Goal: Task Accomplishment & Management: Use online tool/utility

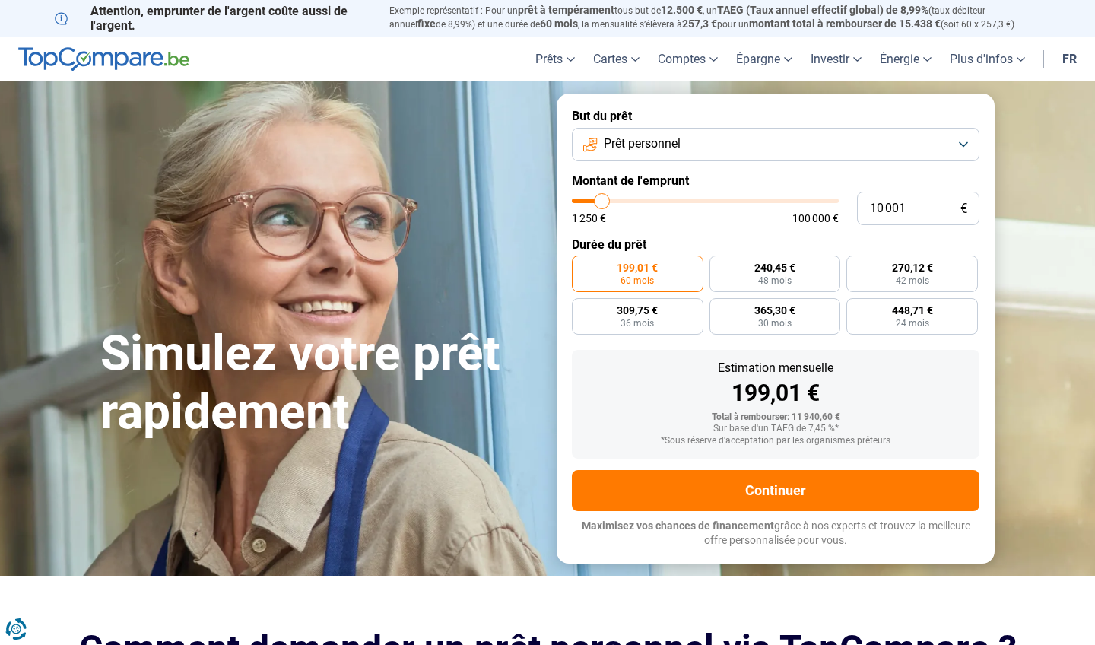
type input "23 500"
type input "23500"
click at [637, 203] on input "range" at bounding box center [705, 200] width 267 height 5
radio input "false"
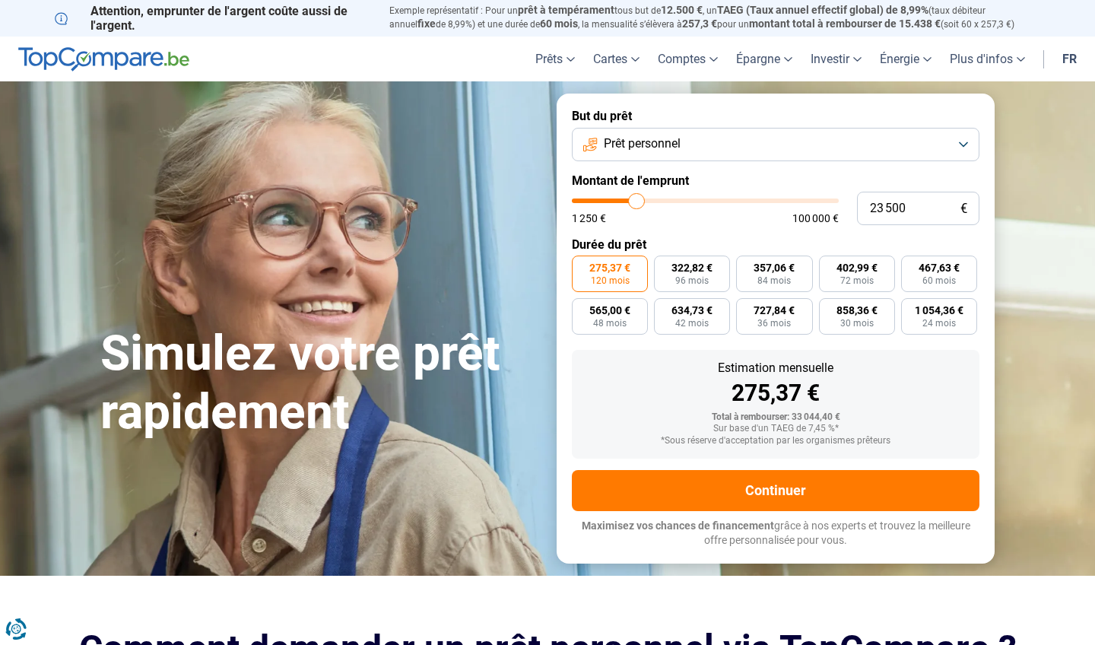
type input "24 500"
type input "24500"
type input "24 250"
type input "24250"
type input "24 000"
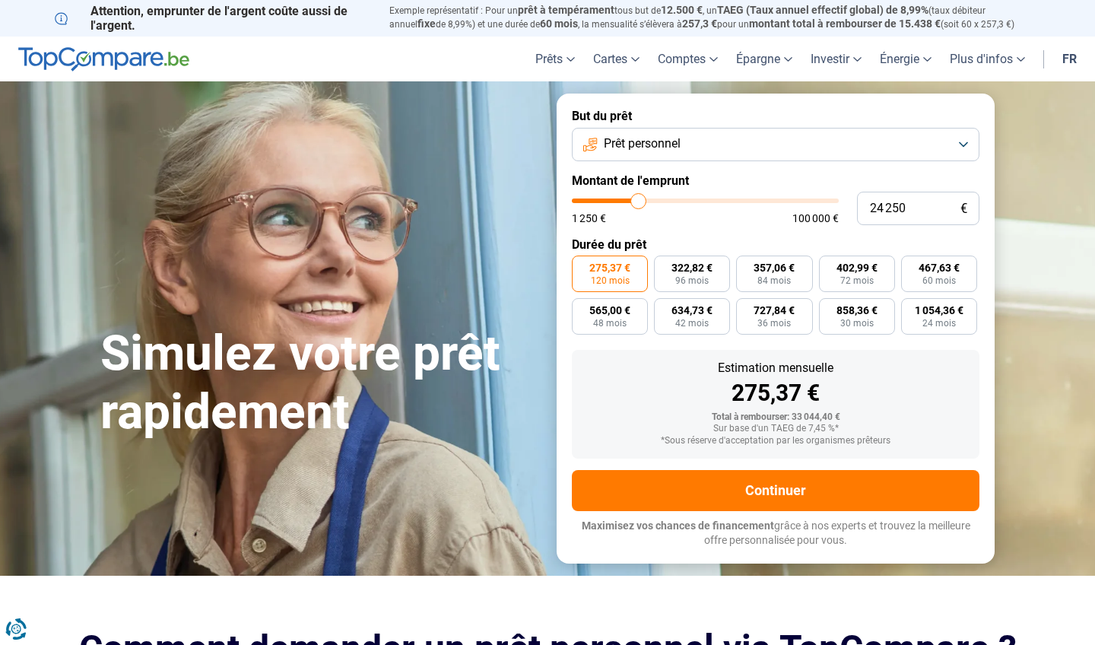
type input "24000"
type input "23 750"
type input "23750"
type input "23 500"
type input "23500"
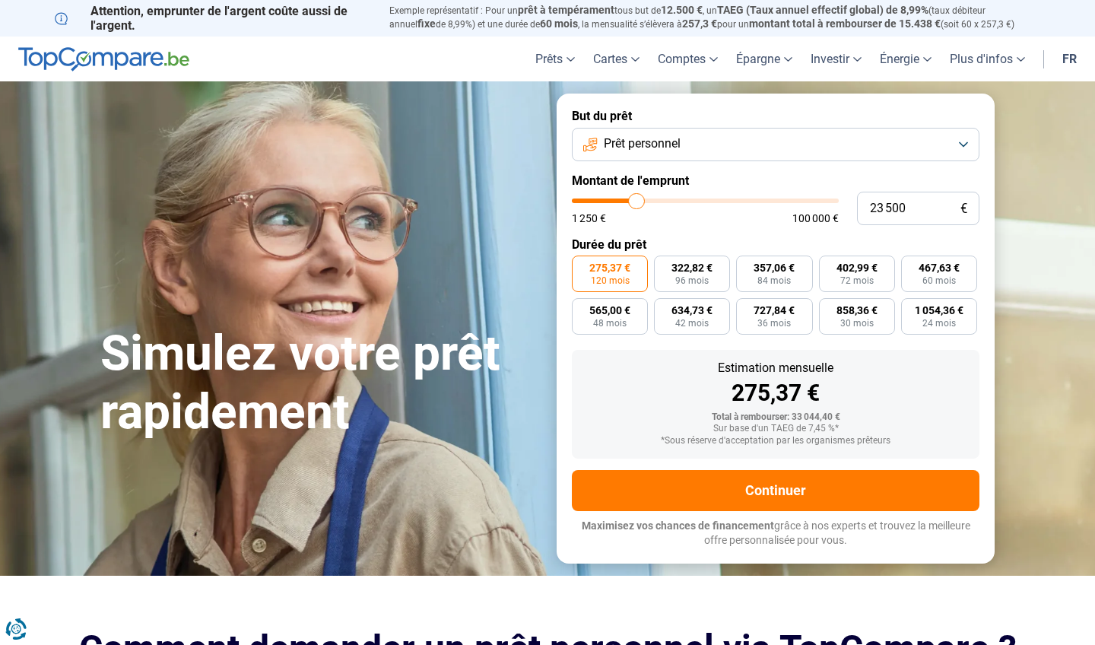
type input "23 000"
type input "23000"
type input "22 750"
type input "22750"
type input "22 500"
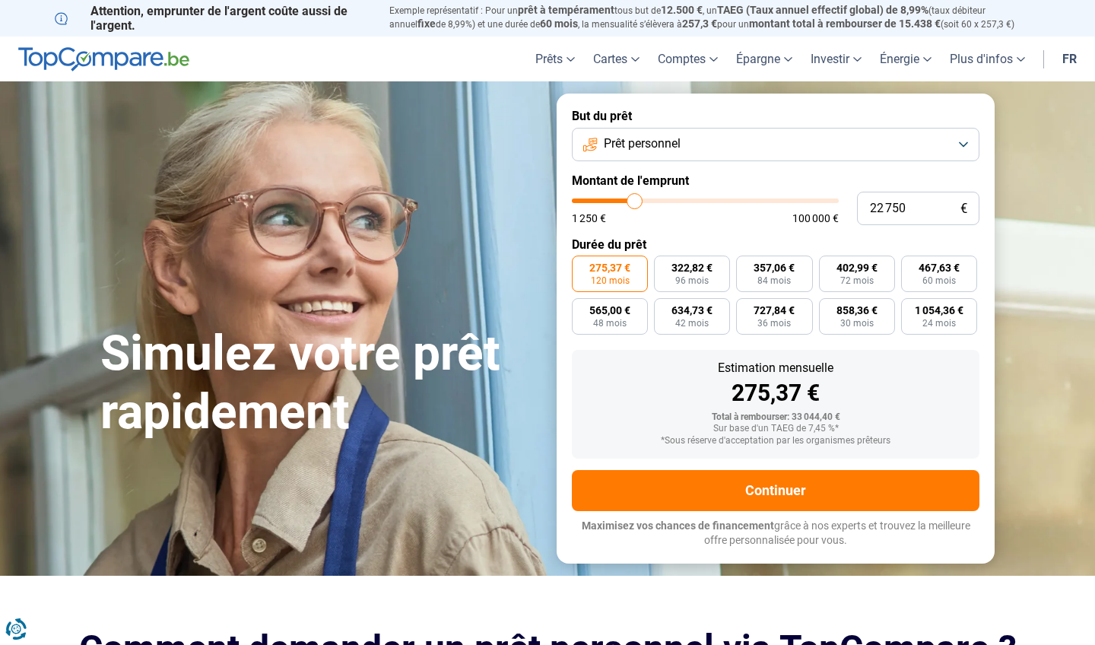
type input "22500"
type input "22 250"
type input "22250"
type input "22 000"
type input "22000"
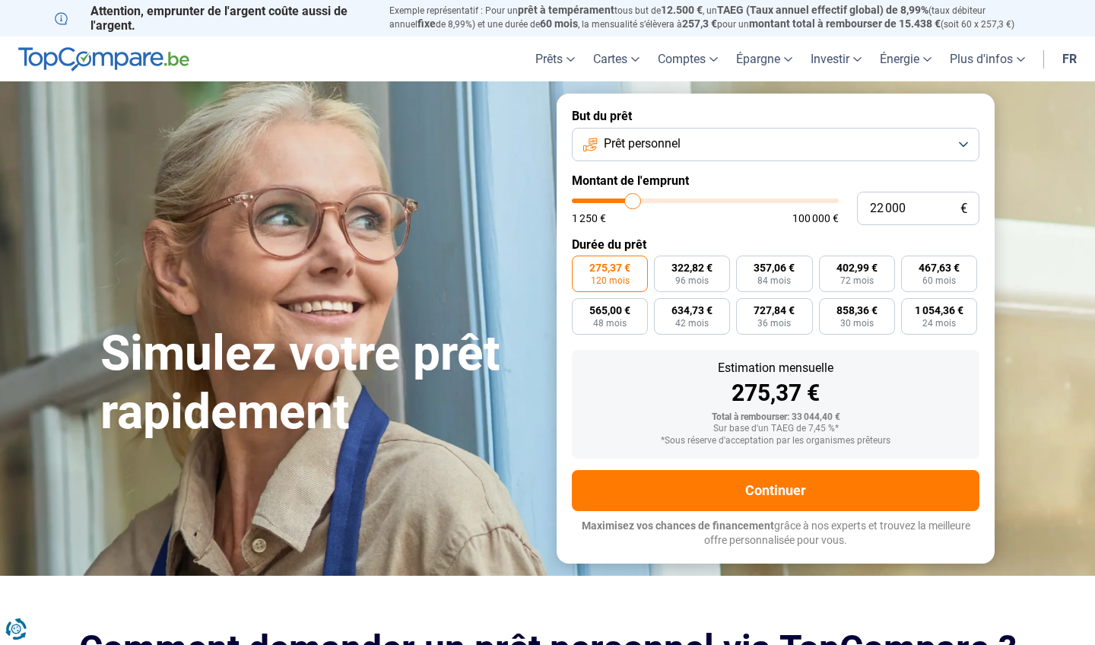
type input "21 500"
type input "21500"
type input "22 000"
type input "22000"
type input "22 250"
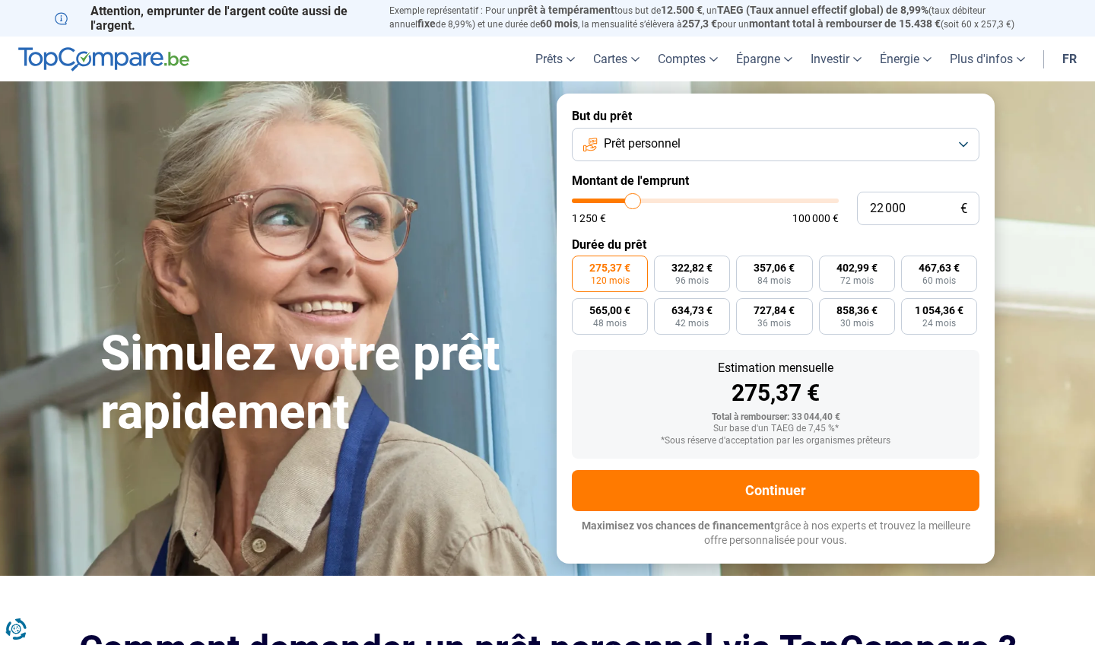
type input "22250"
type input "22 500"
type input "22500"
click at [634, 202] on input "range" at bounding box center [705, 200] width 267 height 5
type input "22 750"
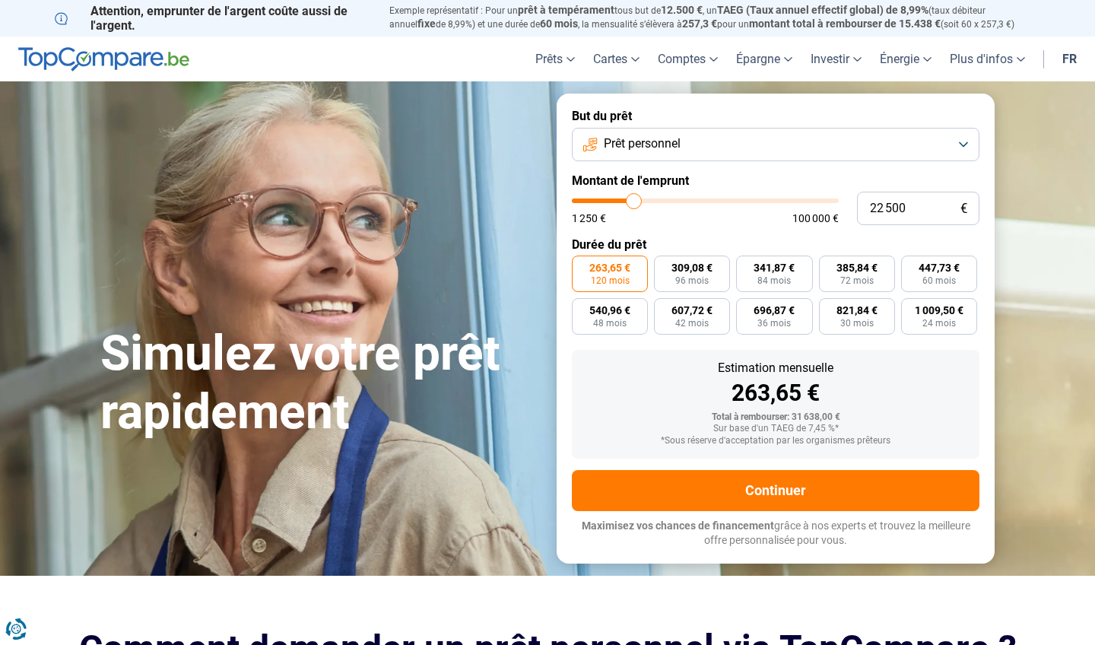
type input "22750"
type input "22 500"
type input "22500"
type input "22 250"
type input "22250"
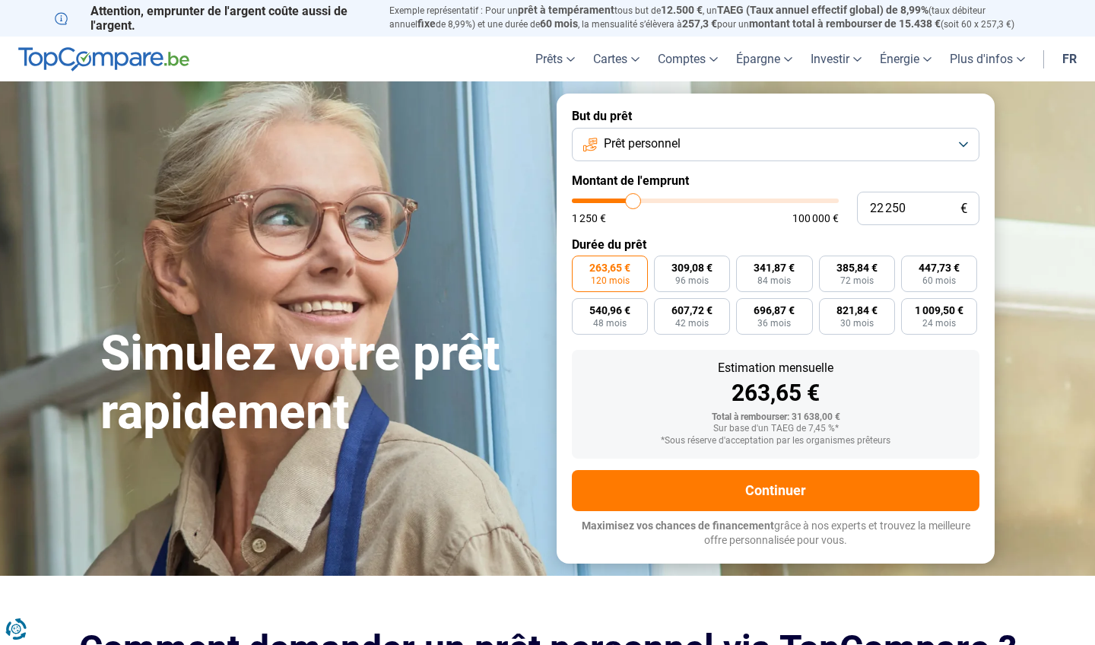
type input "22 000"
type input "22000"
type input "21 500"
type input "21500"
type input "21 250"
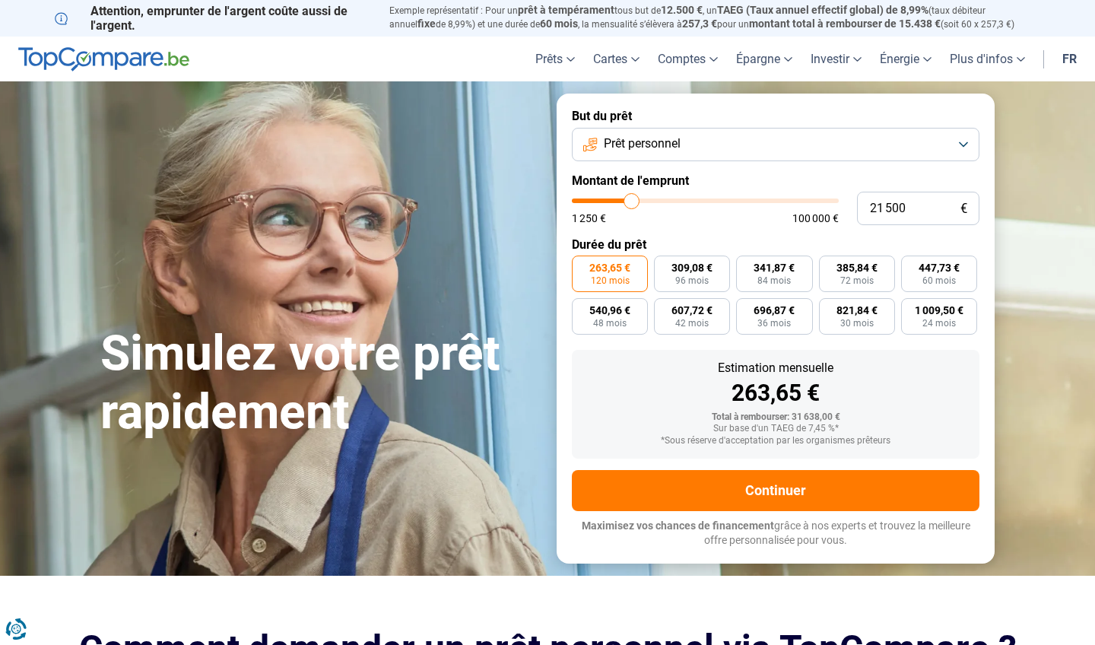
type input "21250"
type input "21 000"
type input "21000"
type input "20 750"
type input "20750"
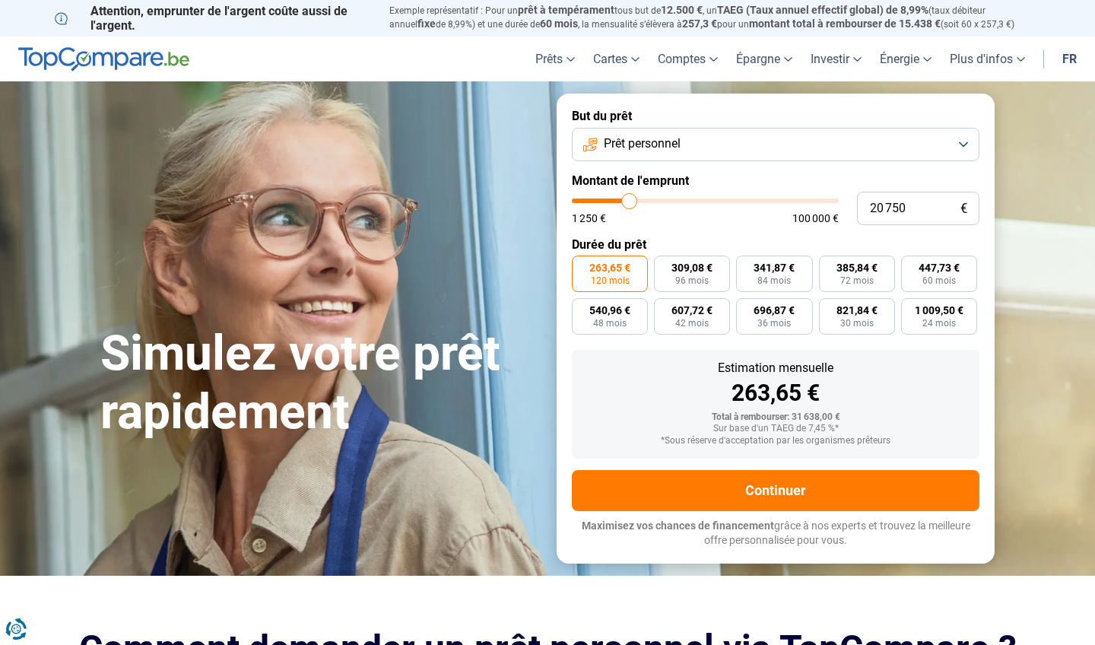
type input "20 500"
type input "20500"
click at [629, 201] on input "range" at bounding box center [705, 200] width 267 height 5
drag, startPoint x: 908, startPoint y: 214, endPoint x: 710, endPoint y: 213, distance: 198.5
click at [710, 213] on div "20 500 € 1 250 € 100 000 €" at bounding box center [776, 208] width 408 height 33
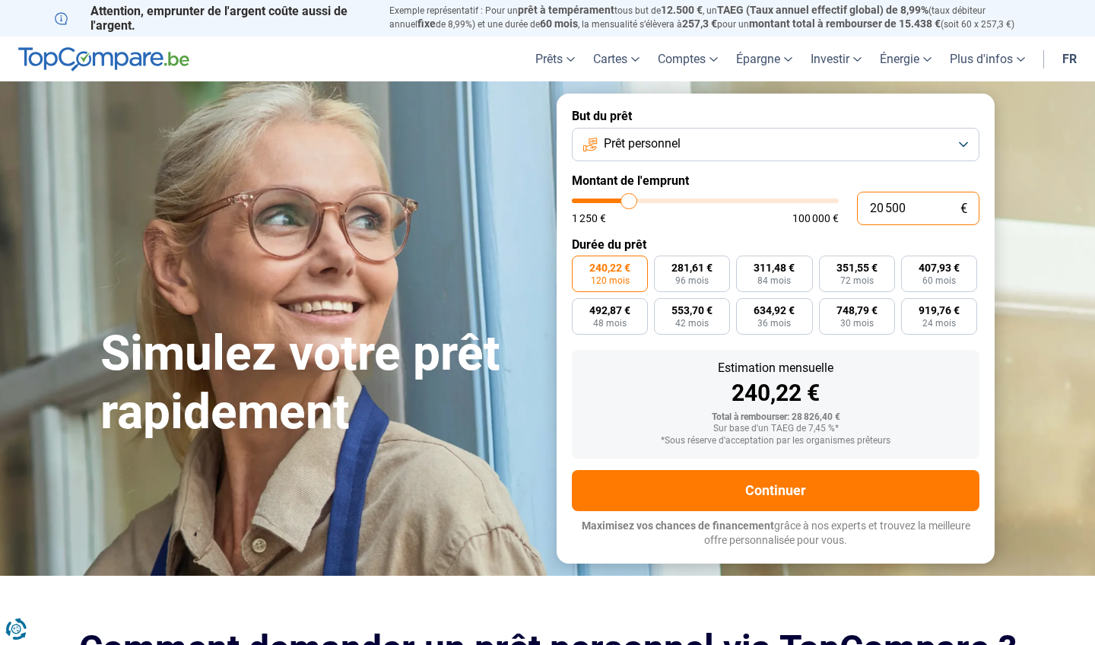
type input "7"
type input "1250"
type input "70"
type input "1250"
type input "700"
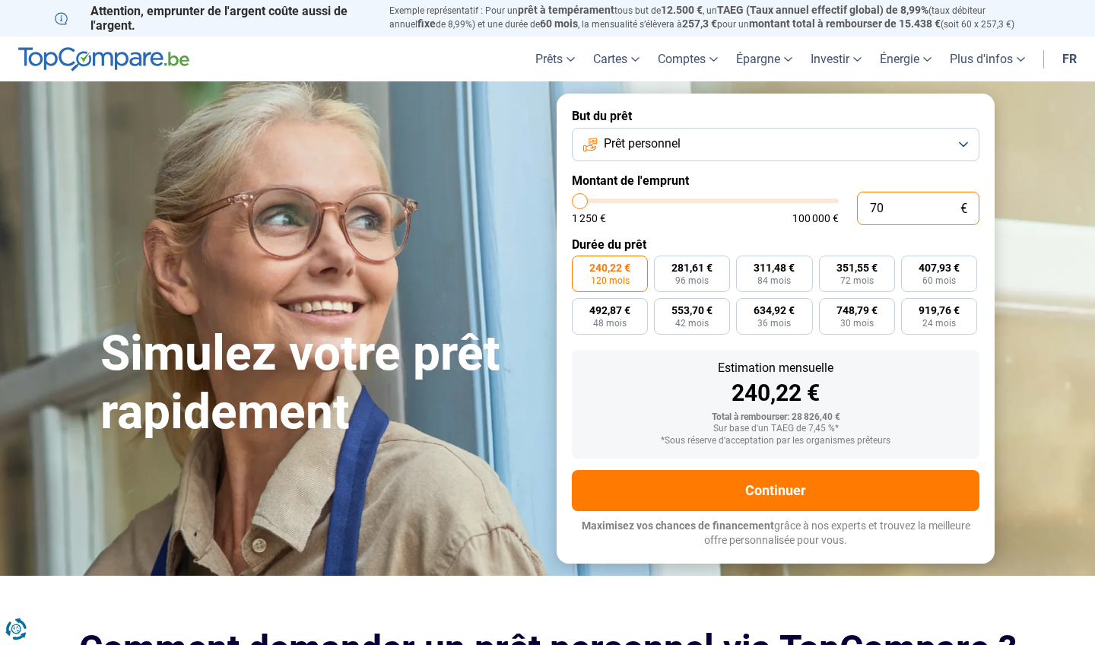
type input "1250"
type input "7 000"
type input "7000"
radio input "true"
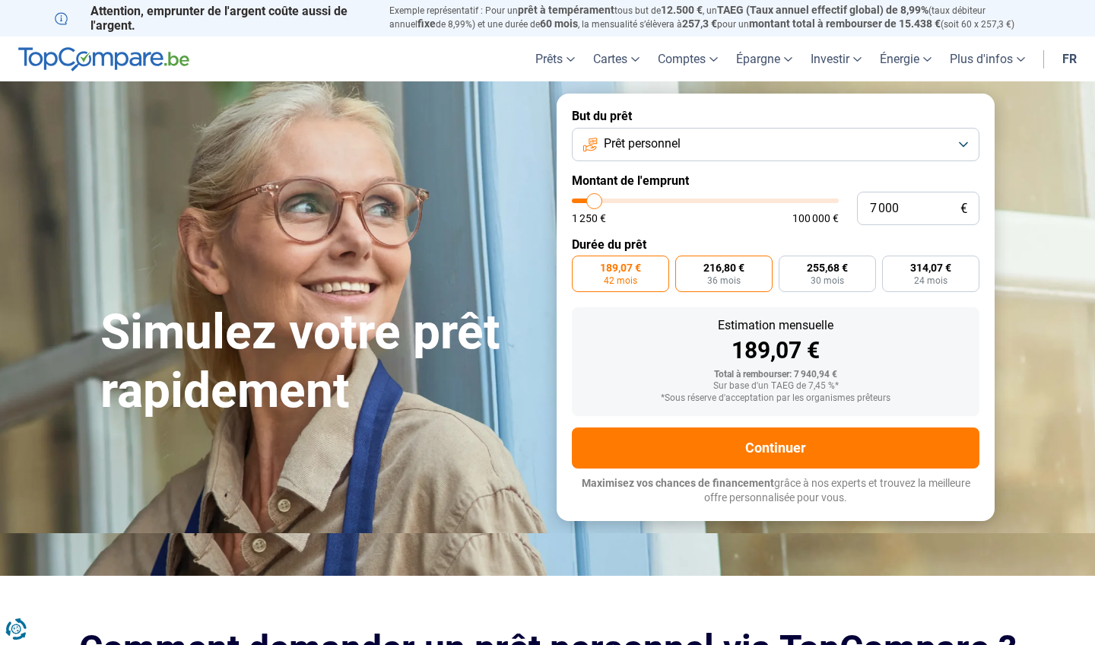
click at [741, 269] on span "216,80 €" at bounding box center [723, 267] width 41 height 11
click at [685, 265] on input "216,80 € 36 mois" at bounding box center [680, 261] width 10 height 10
radio input "true"
click at [901, 286] on label "314,07 € 24 mois" at bounding box center [930, 274] width 97 height 37
click at [892, 265] on input "314,07 € 24 mois" at bounding box center [887, 261] width 10 height 10
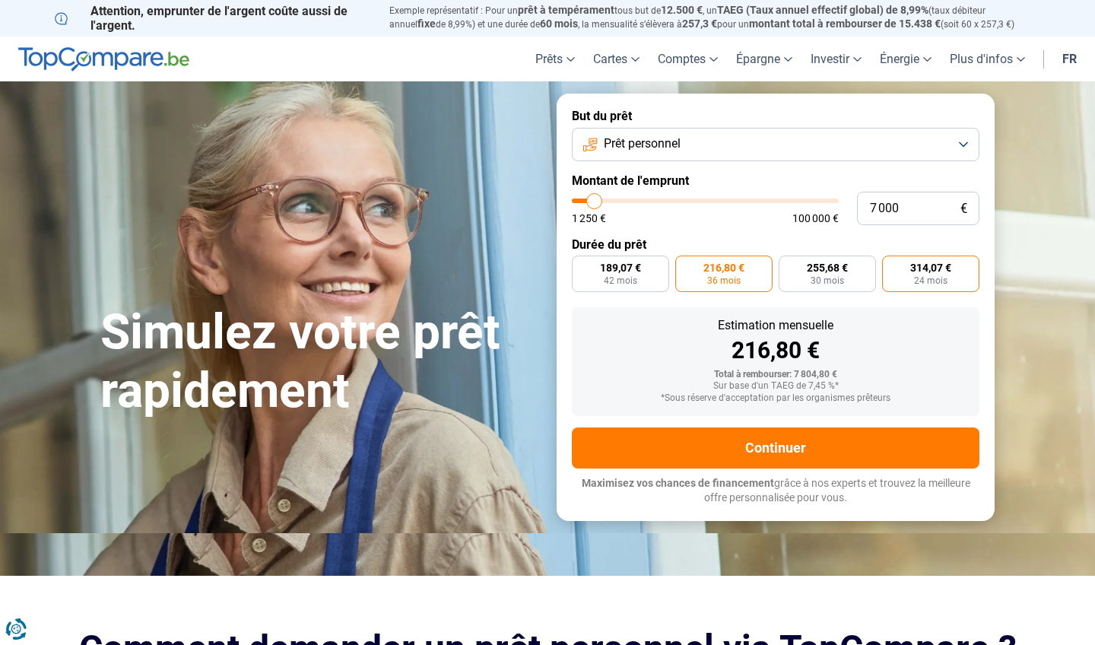
radio input "true"
click at [634, 272] on span "189,07 €" at bounding box center [620, 267] width 41 height 11
click at [582, 265] on input "189,07 € 42 mois" at bounding box center [577, 261] width 10 height 10
radio input "true"
click at [932, 277] on span "24 mois" at bounding box center [930, 280] width 33 height 9
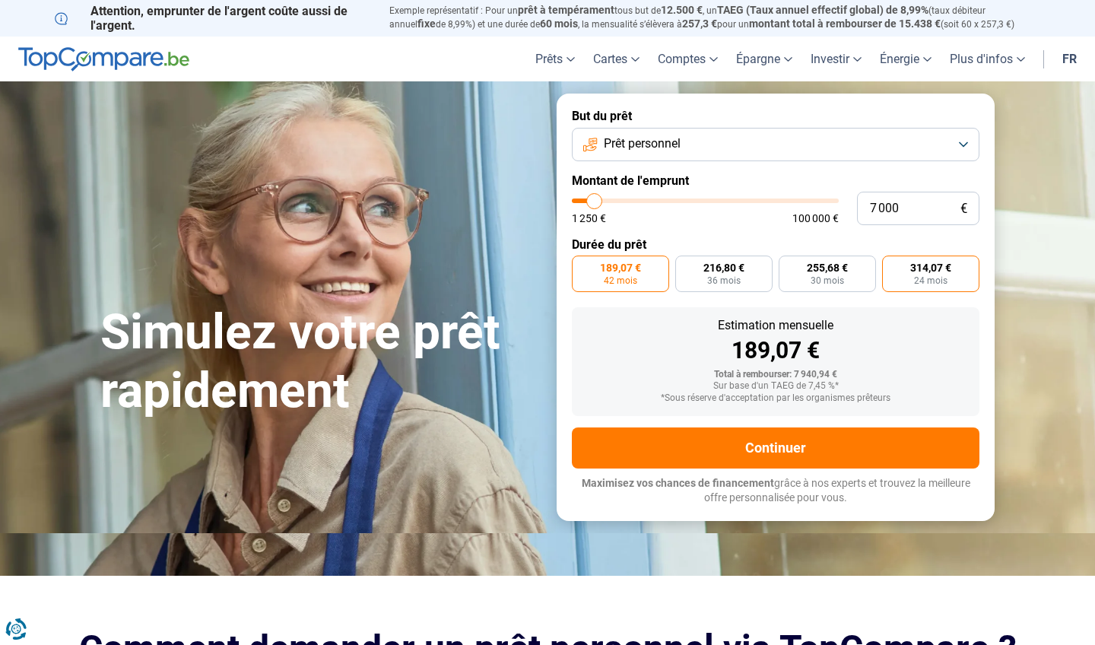
click at [892, 265] on input "314,07 € 24 mois" at bounding box center [887, 261] width 10 height 10
radio input "true"
click at [603, 281] on label "189,07 € 42 mois" at bounding box center [620, 274] width 97 height 37
click at [582, 265] on input "189,07 € 42 mois" at bounding box center [577, 261] width 10 height 10
radio input "true"
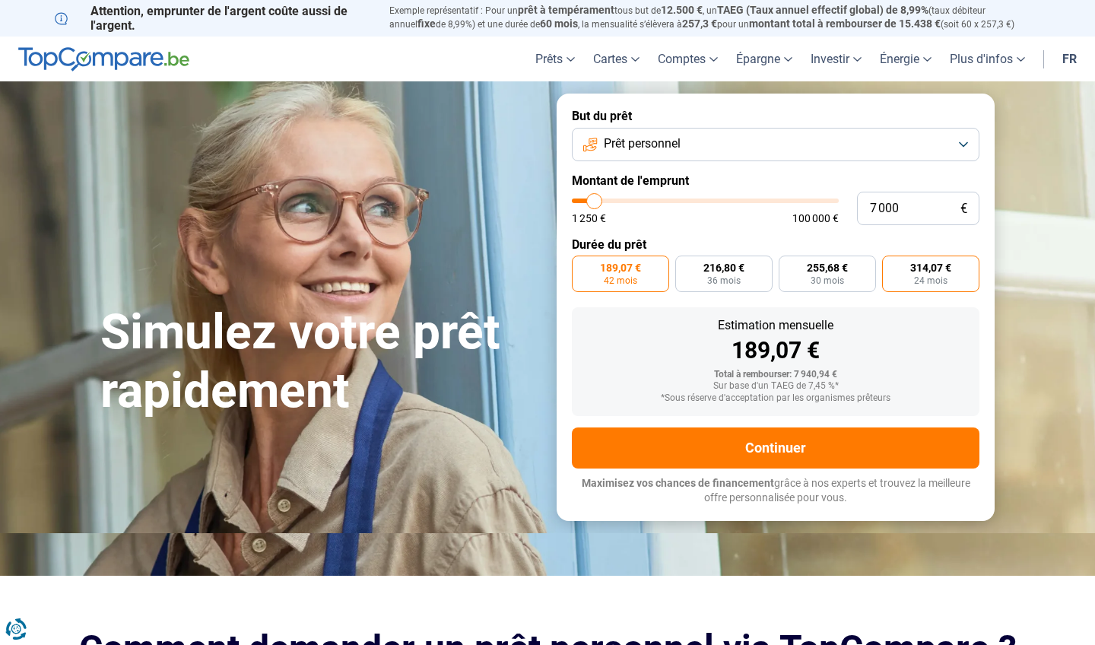
click at [929, 264] on span "314,07 €" at bounding box center [930, 267] width 41 height 11
click at [892, 264] on input "314,07 € 24 mois" at bounding box center [887, 261] width 10 height 10
radio input "true"
